Goal: Information Seeking & Learning: Find contact information

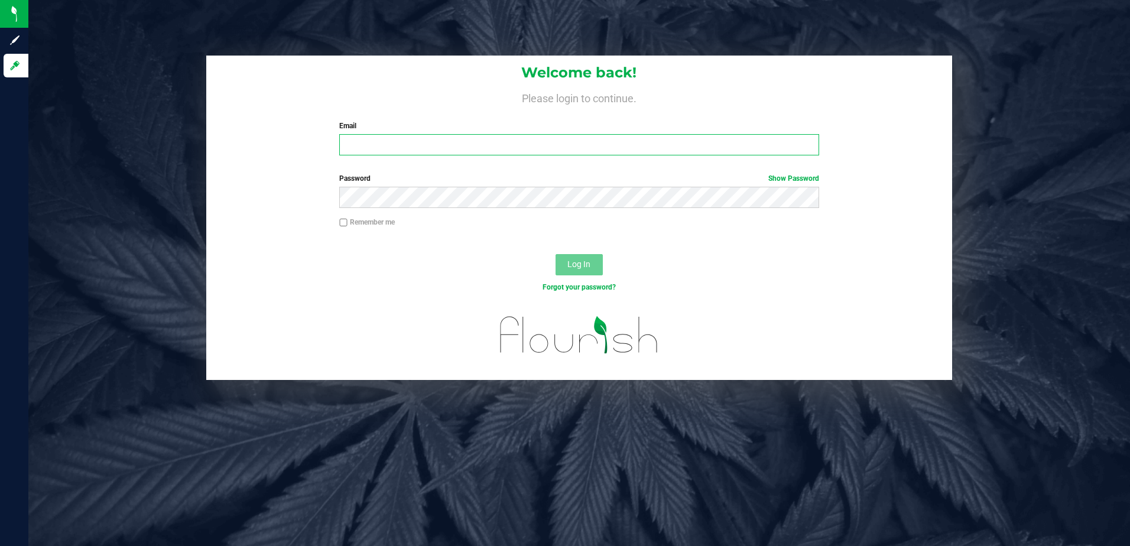
click at [460, 147] on input "Email" at bounding box center [579, 144] width 480 height 21
type input "[PERSON_NAME][EMAIL_ADDRESS][DOMAIN_NAME]"
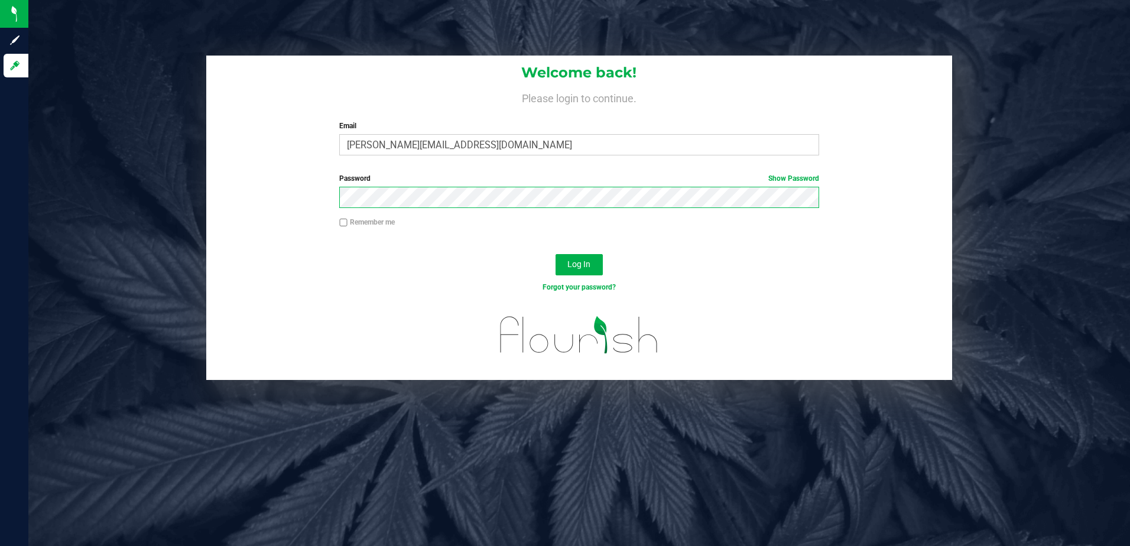
click at [555, 254] on button "Log In" at bounding box center [578, 264] width 47 height 21
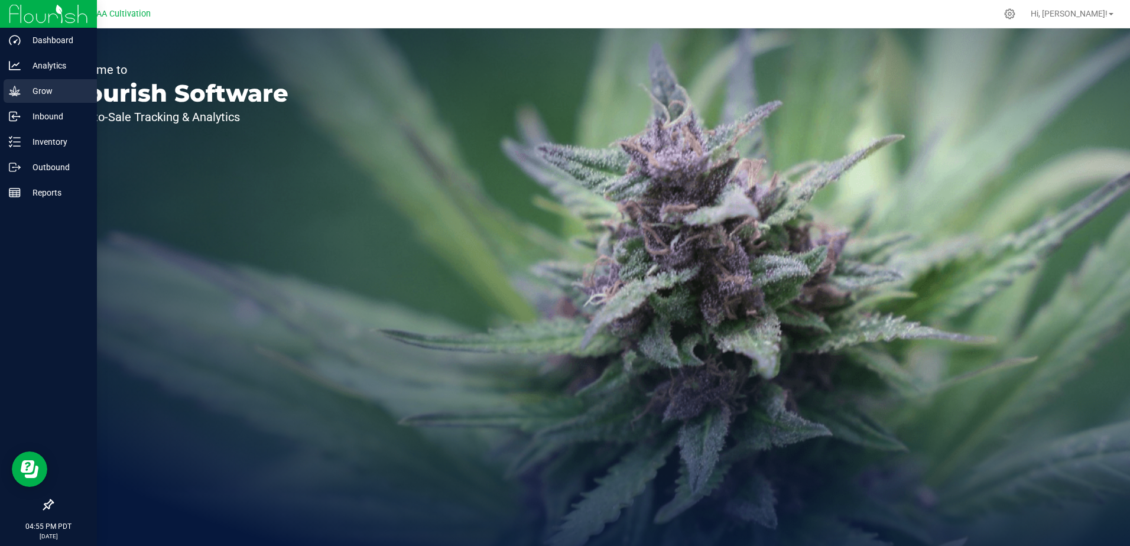
click at [21, 85] on p "Grow" at bounding box center [56, 91] width 71 height 14
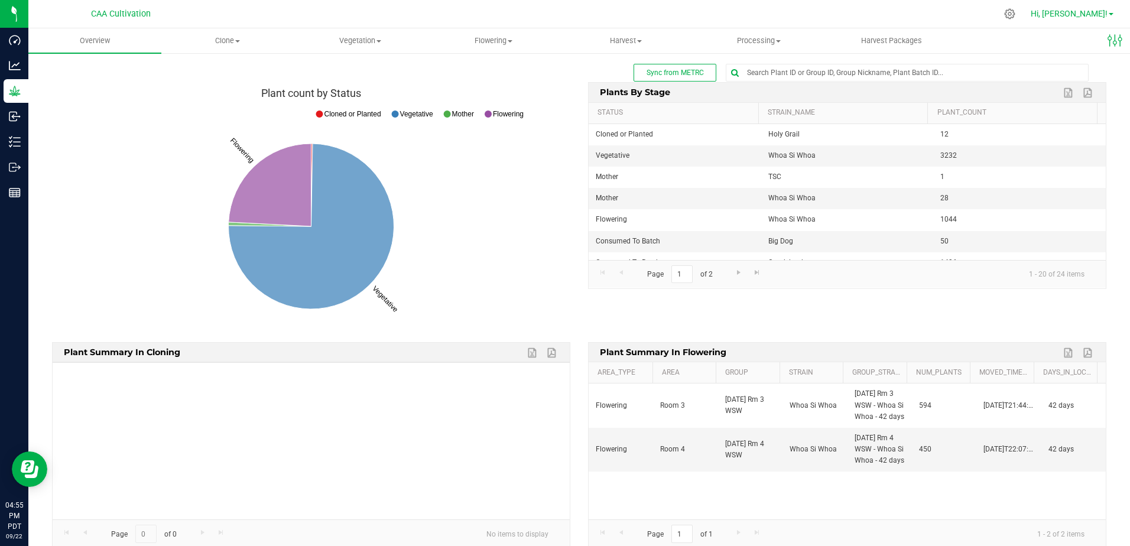
click at [1113, 12] on link "Hi, [PERSON_NAME]!" at bounding box center [1072, 14] width 92 height 12
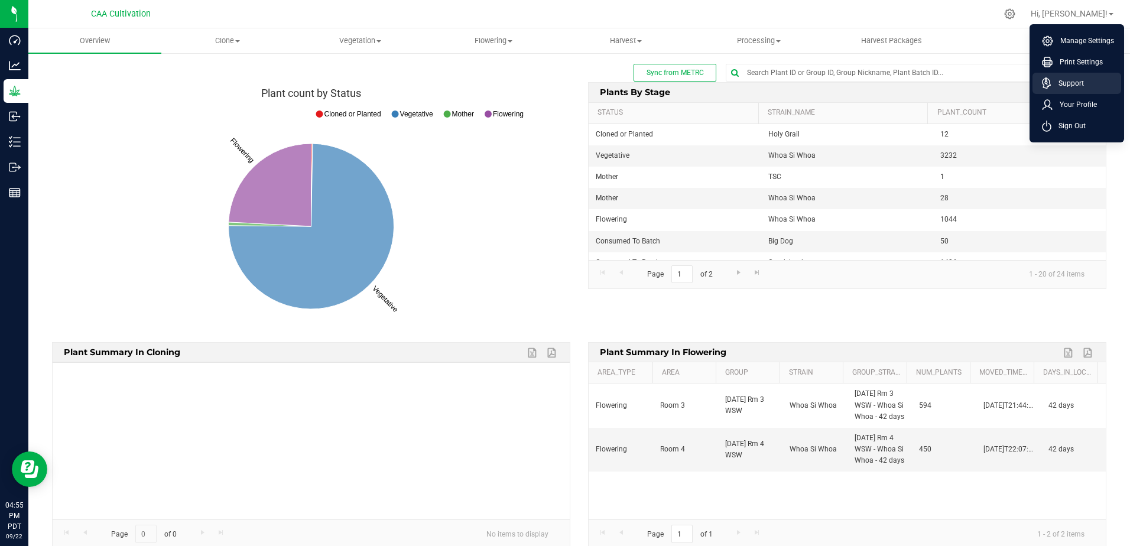
click at [1090, 84] on link "Support" at bounding box center [1079, 83] width 74 height 12
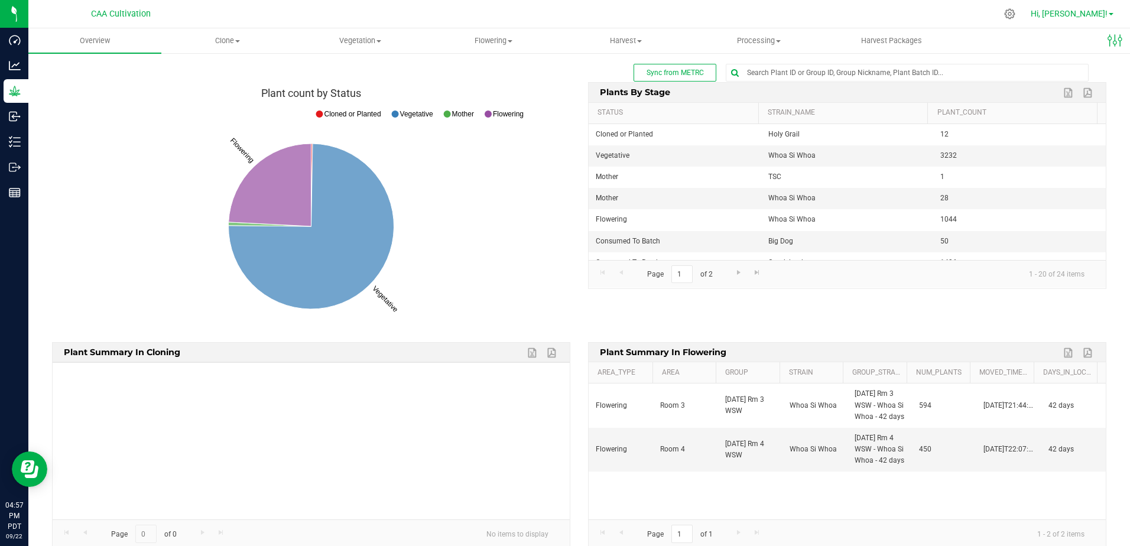
click at [1111, 14] on span at bounding box center [1111, 14] width 5 height 2
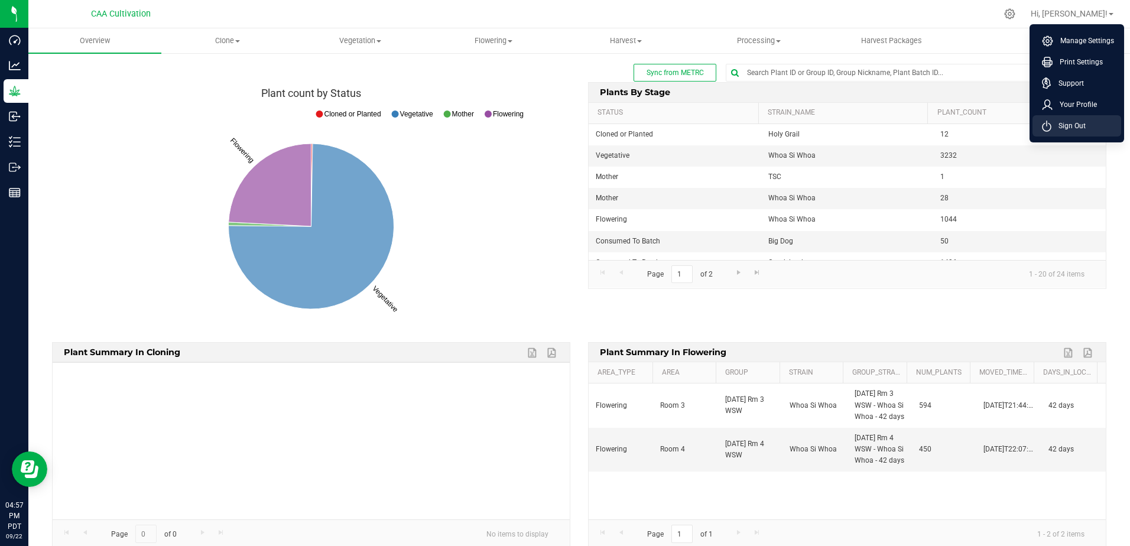
click at [1063, 125] on span "Sign Out" at bounding box center [1068, 126] width 34 height 12
